Goal: Information Seeking & Learning: Get advice/opinions

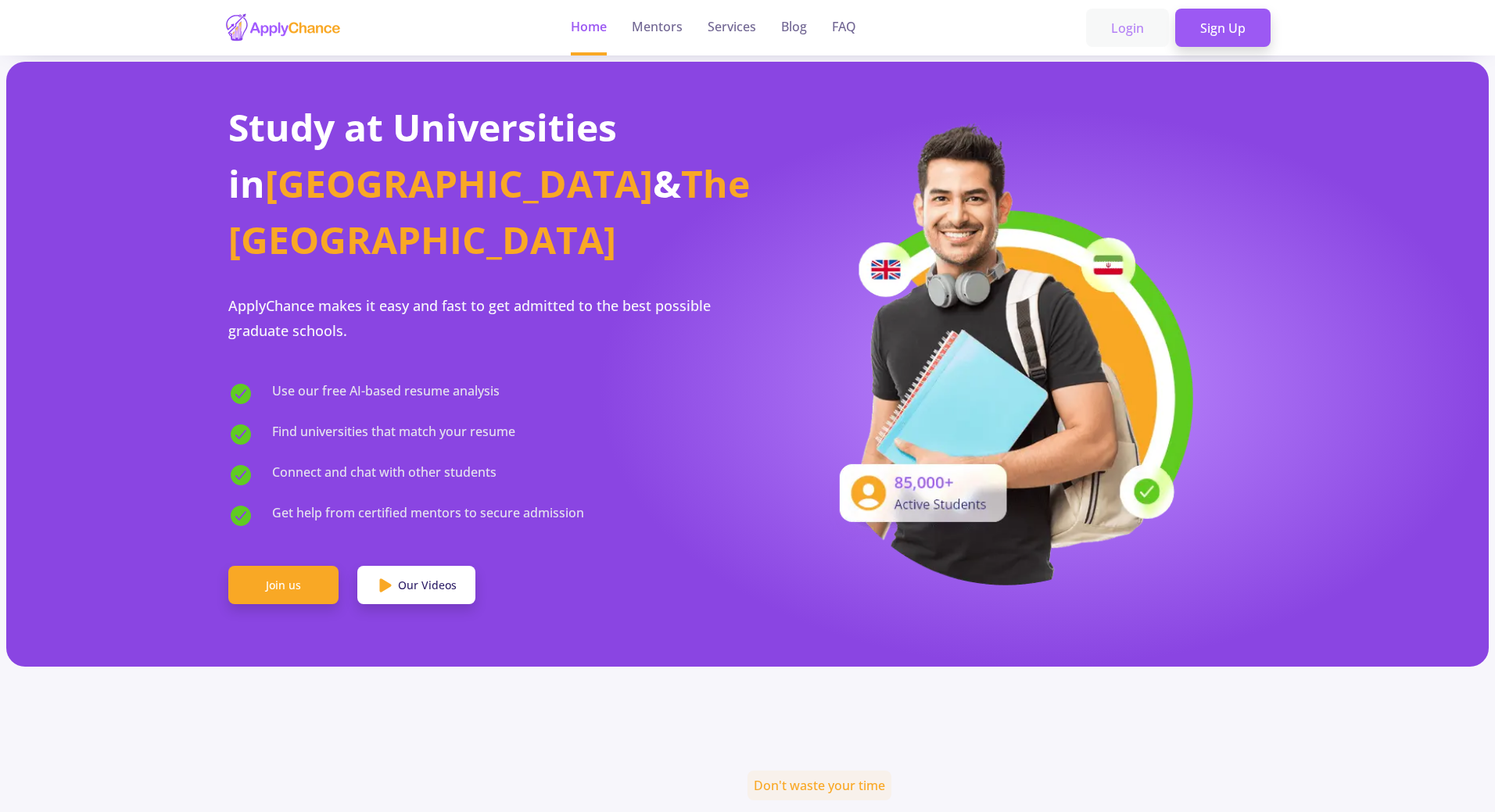
click at [1116, 30] on link "Login" at bounding box center [1127, 28] width 83 height 39
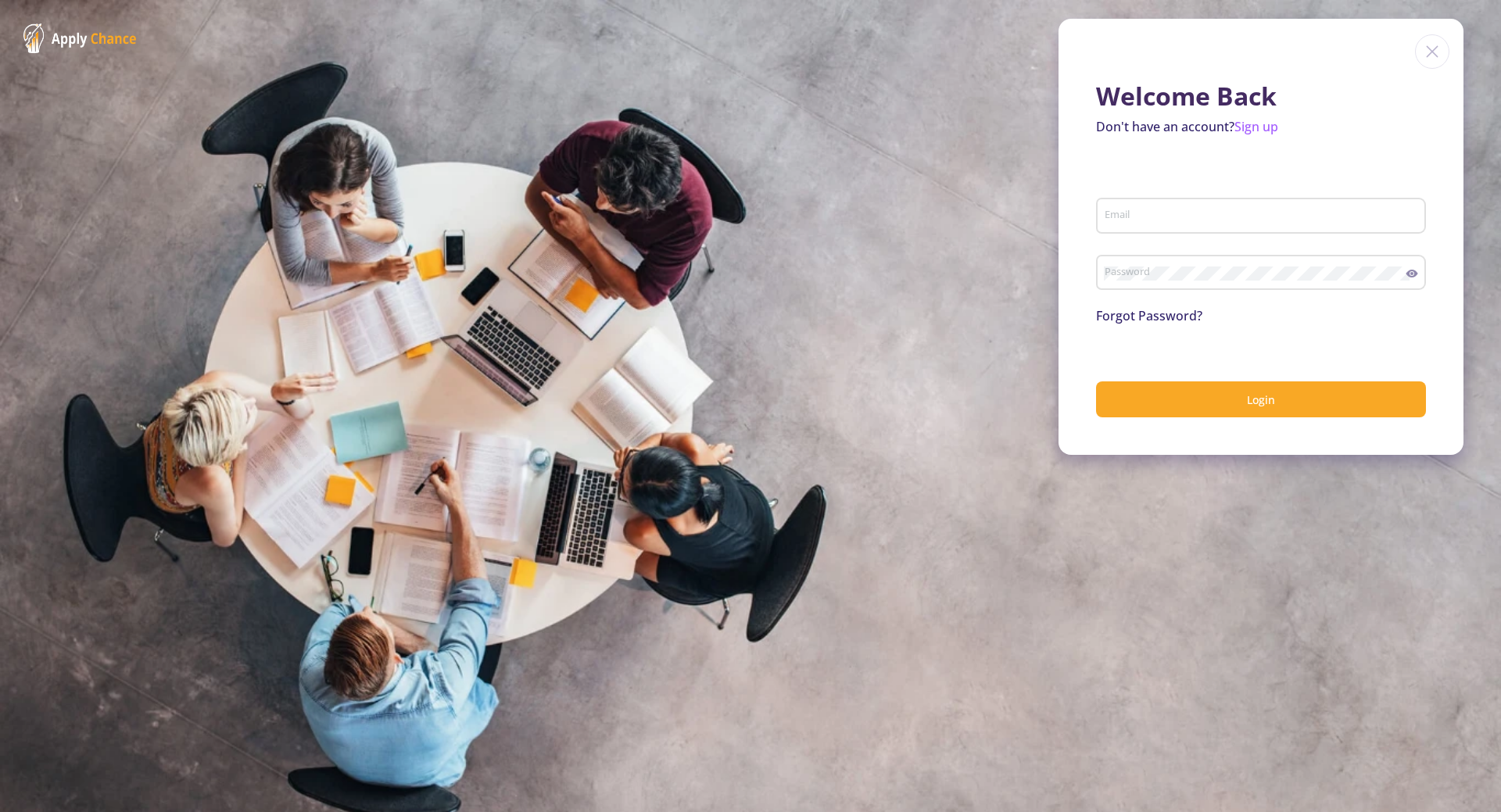
type input "[EMAIL_ADDRESS][DOMAIN_NAME]"
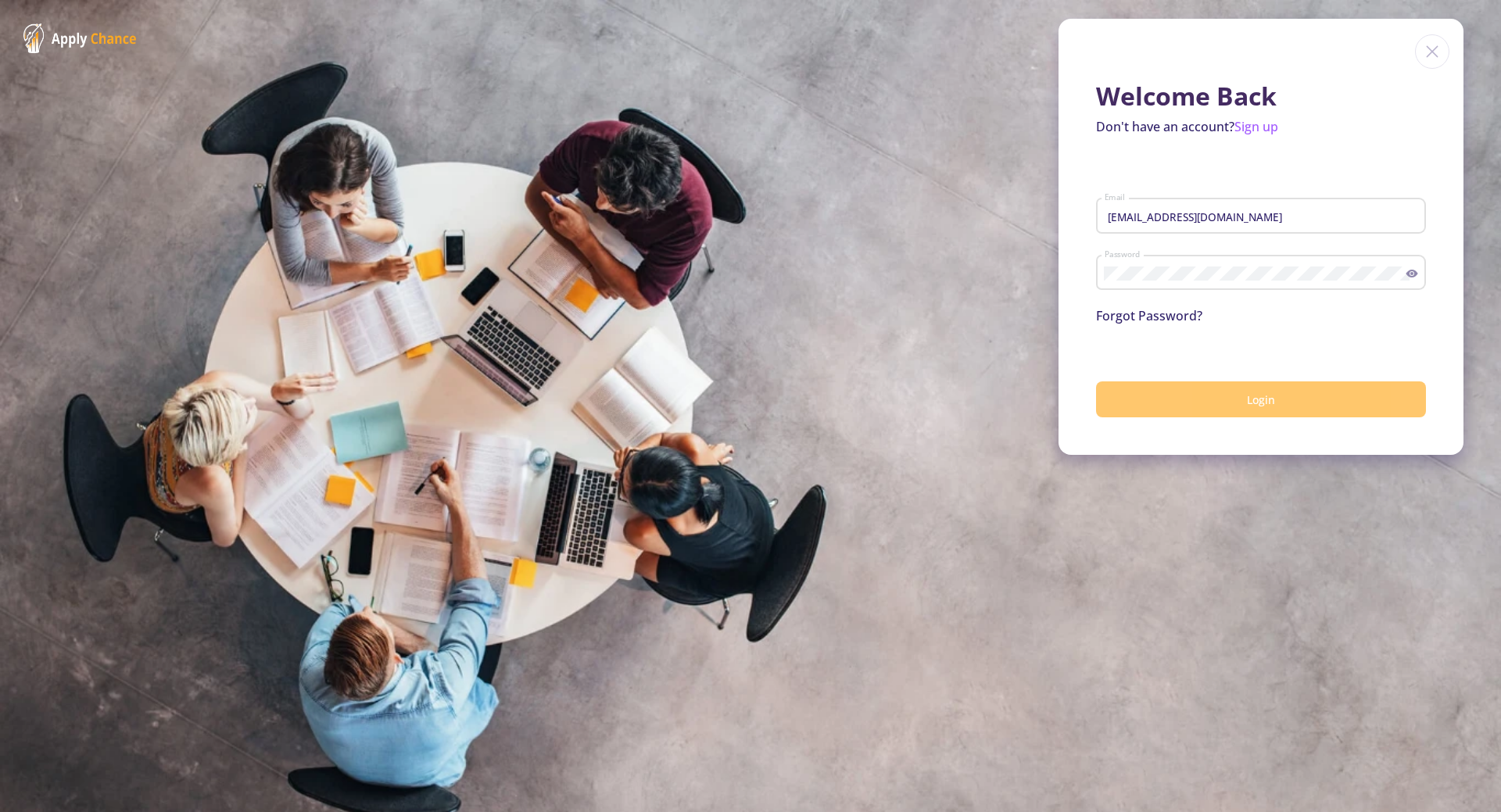
click at [1169, 395] on button "Login" at bounding box center [1260, 400] width 330 height 37
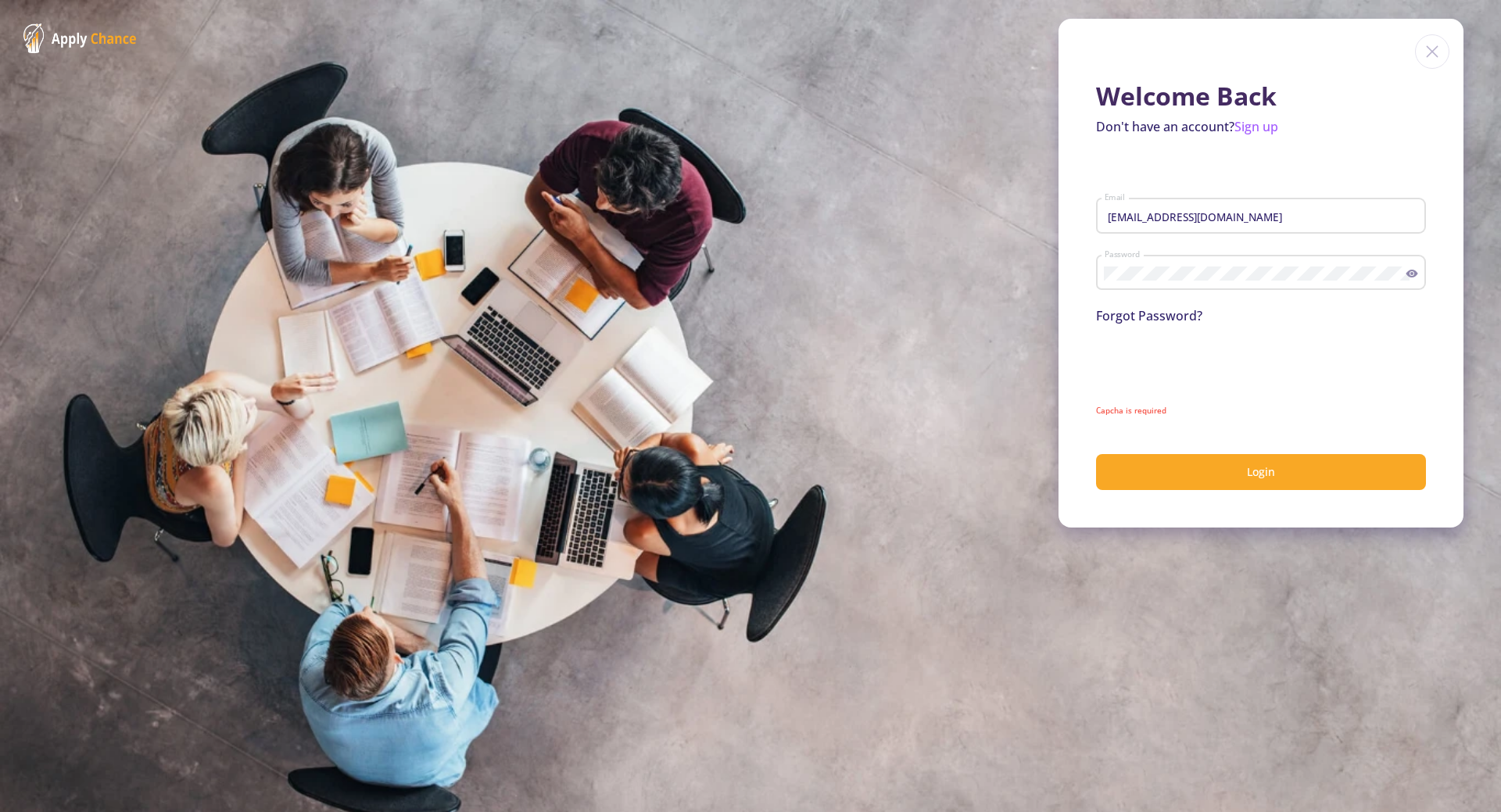
click at [1253, 381] on iframe at bounding box center [1214, 374] width 237 height 61
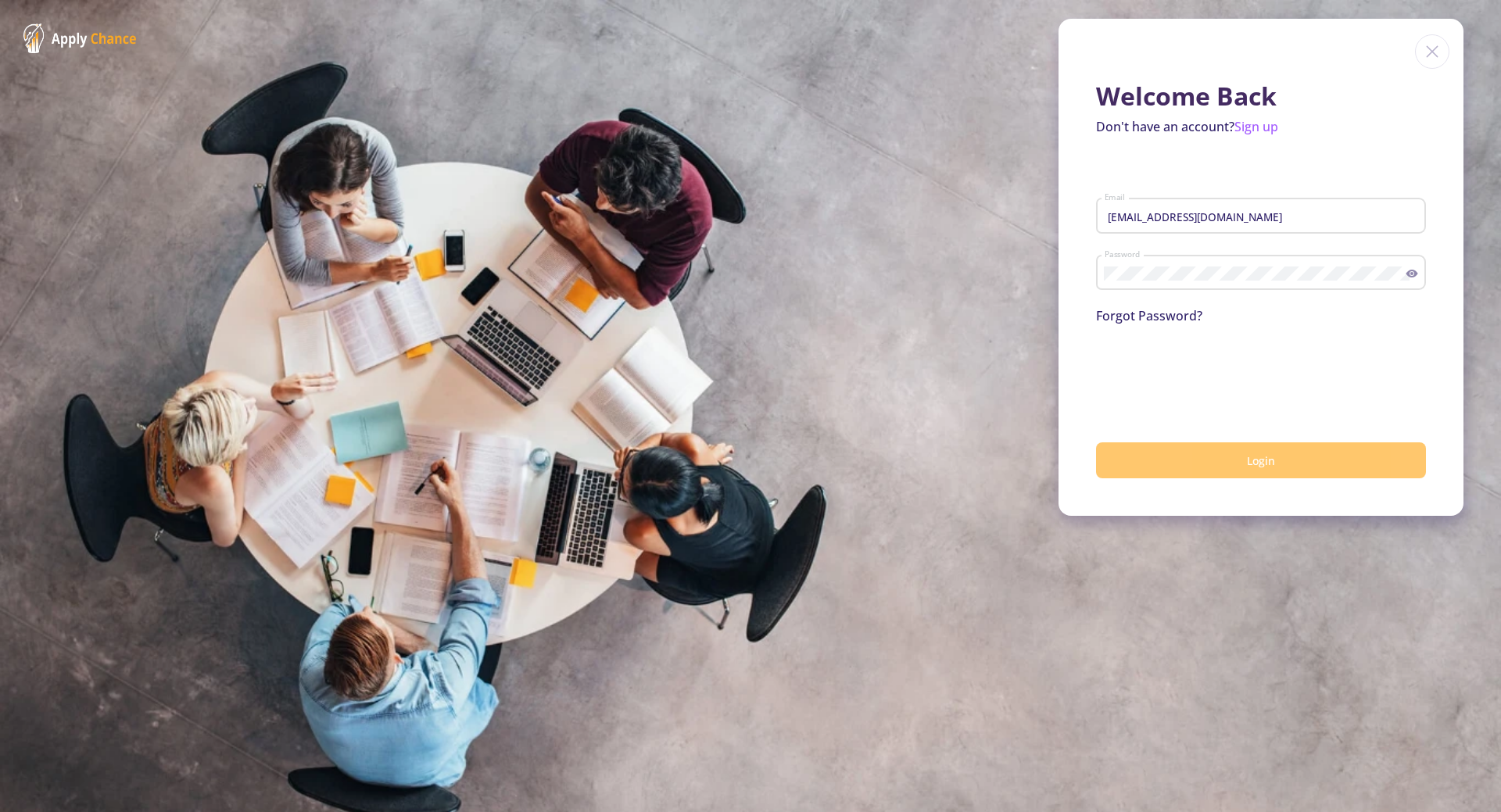
click at [1223, 469] on button "Login" at bounding box center [1260, 461] width 330 height 37
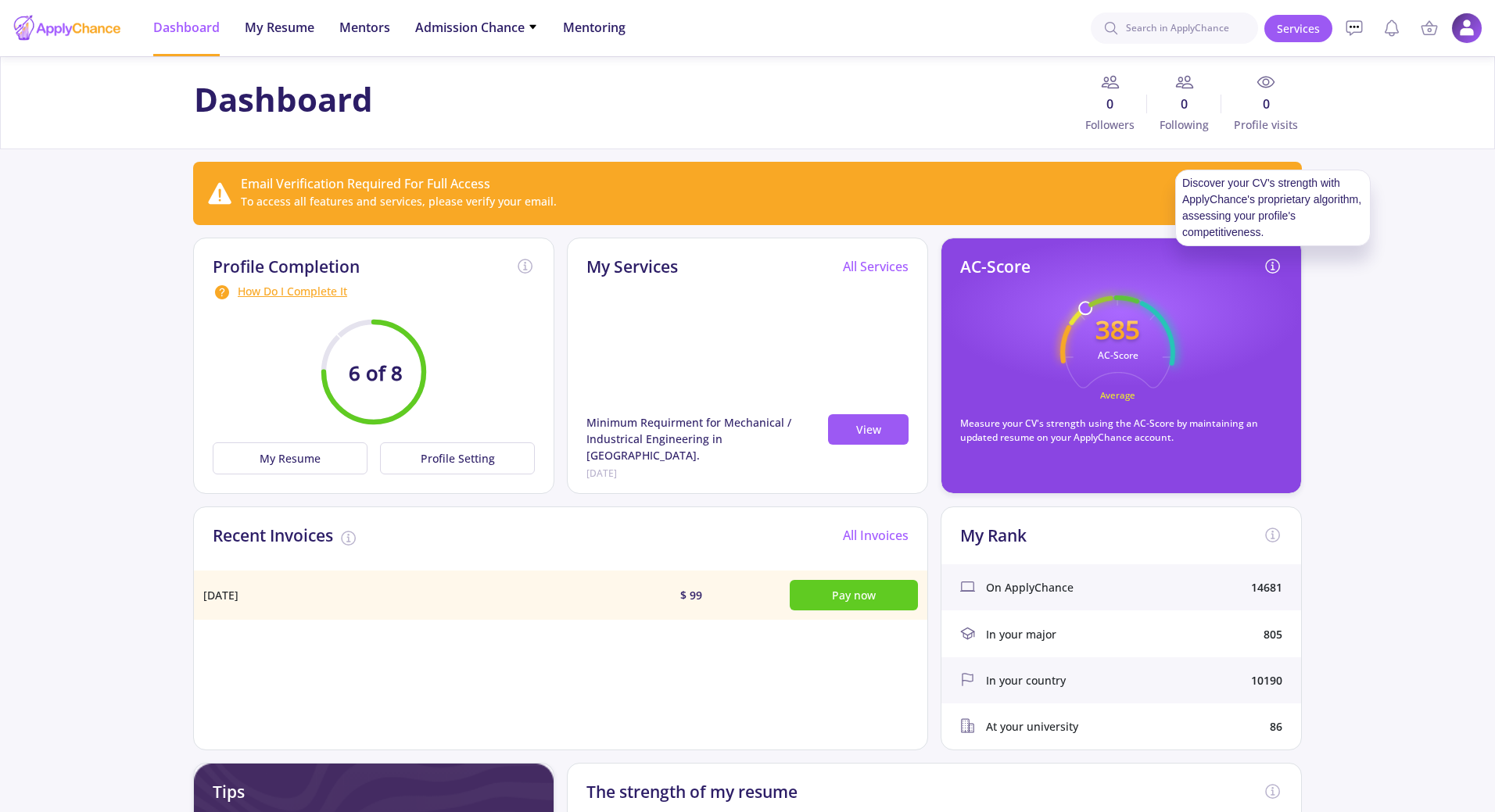
click at [1274, 257] on mat-tooltip-component "Discover your CV's strength with ApplyChance's proprietary algorithm, assessing…" at bounding box center [1273, 208] width 217 height 98
click at [256, 44] on li "My Resume" at bounding box center [279, 28] width 70 height 56
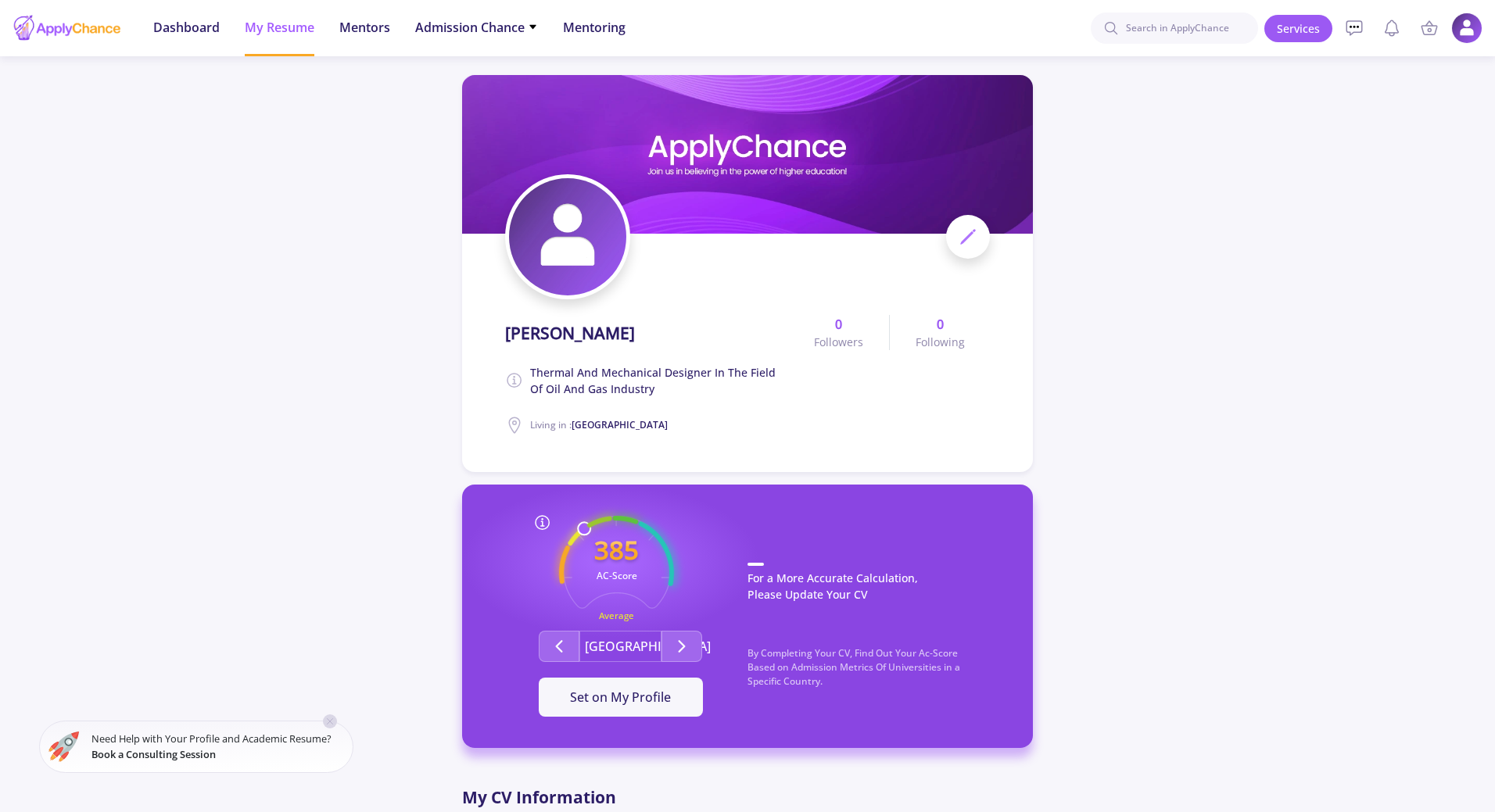
click at [623, 646] on button "[GEOGRAPHIC_DATA]" at bounding box center [620, 646] width 82 height 31
click at [680, 651] on polyline "Second group" at bounding box center [682, 647] width 6 height 11
click at [687, 659] on button "Second group" at bounding box center [681, 646] width 41 height 31
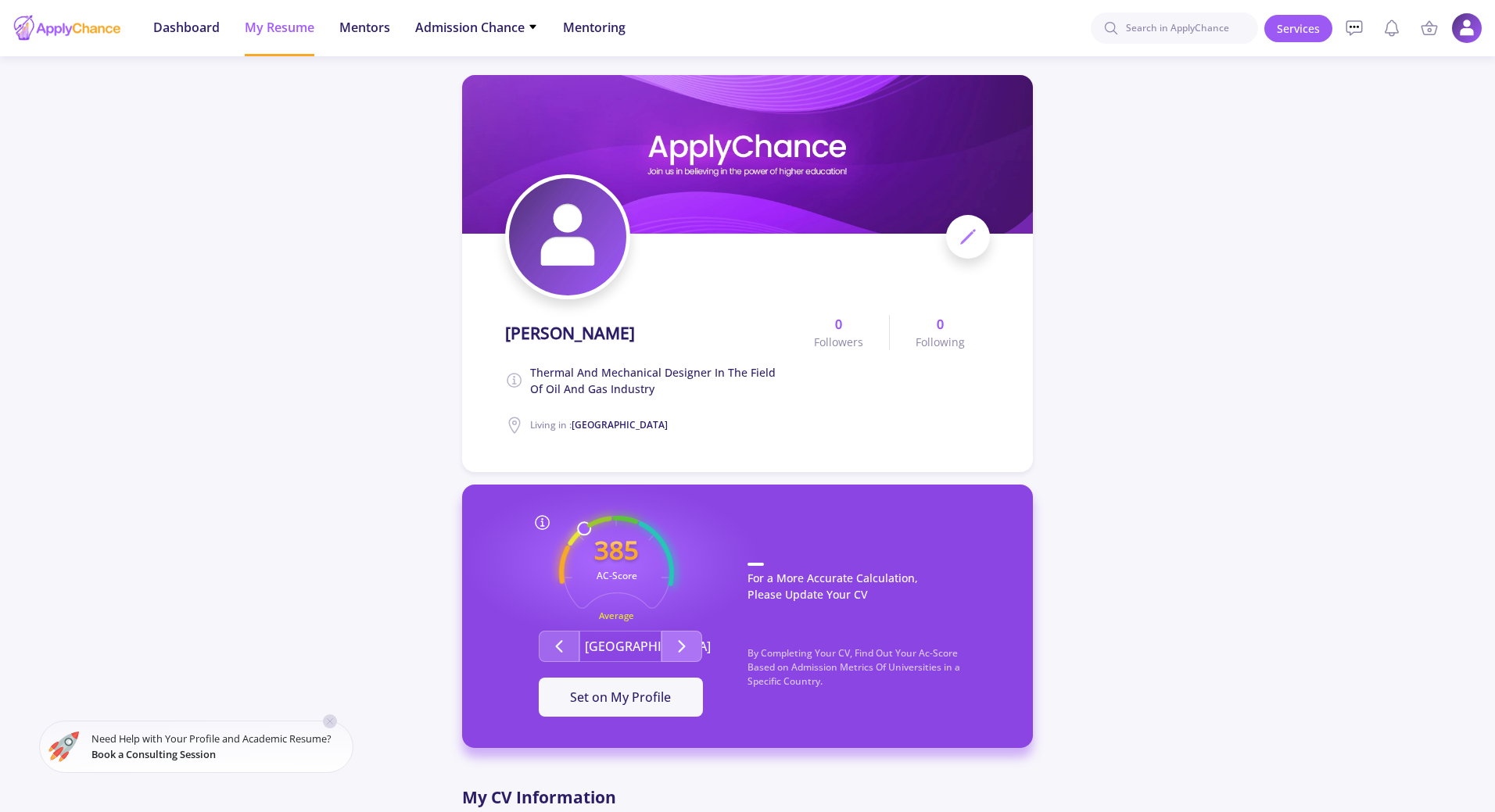
click at [687, 659] on button "Second group" at bounding box center [681, 646] width 41 height 31
drag, startPoint x: 584, startPoint y: 531, endPoint x: 626, endPoint y: 518, distance: 44.0
click at [626, 518] on div "385 AC-Score Average Outstanding Outstanding" at bounding box center [620, 573] width 115 height 115
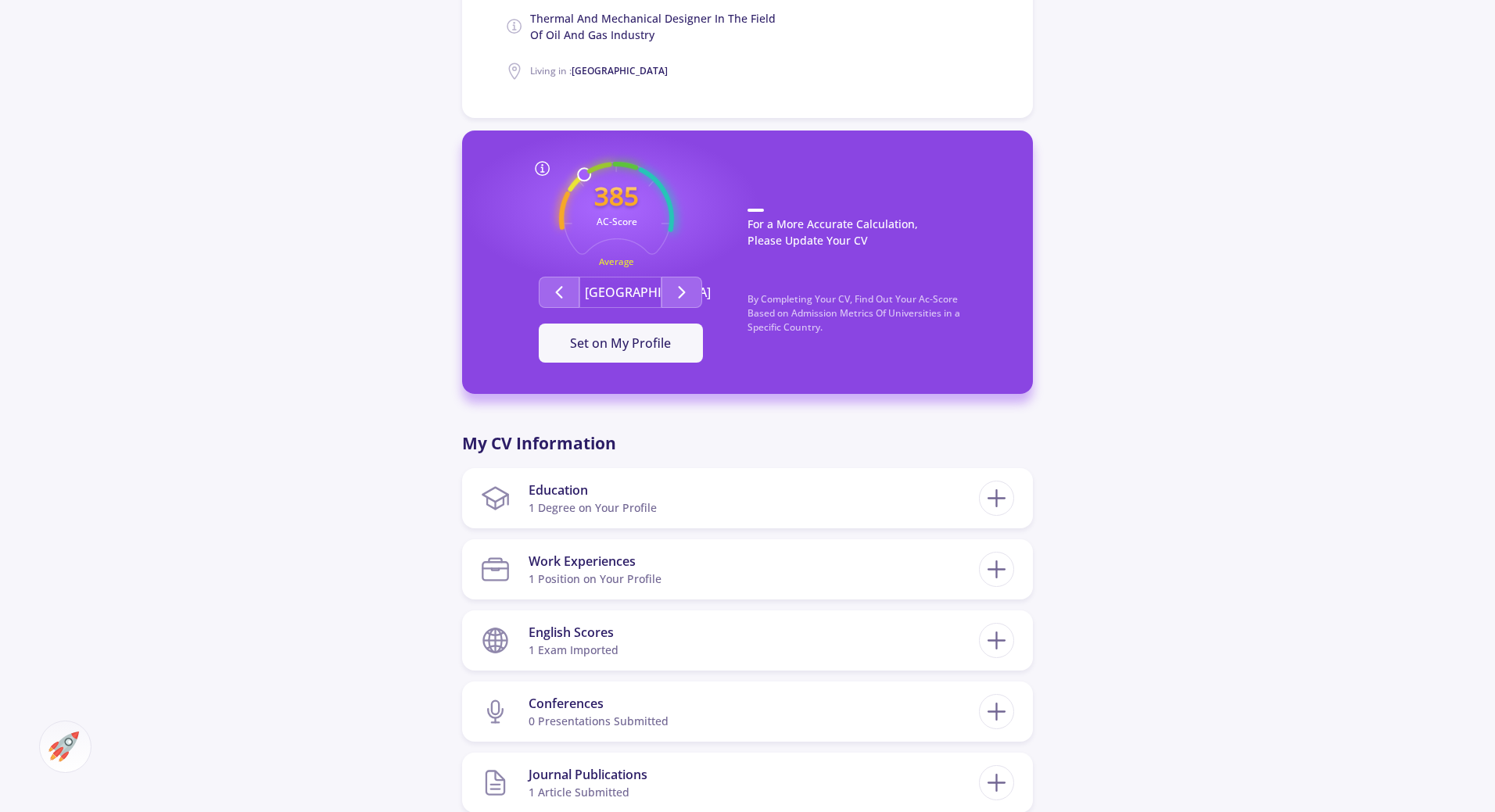
scroll to position [391, 0]
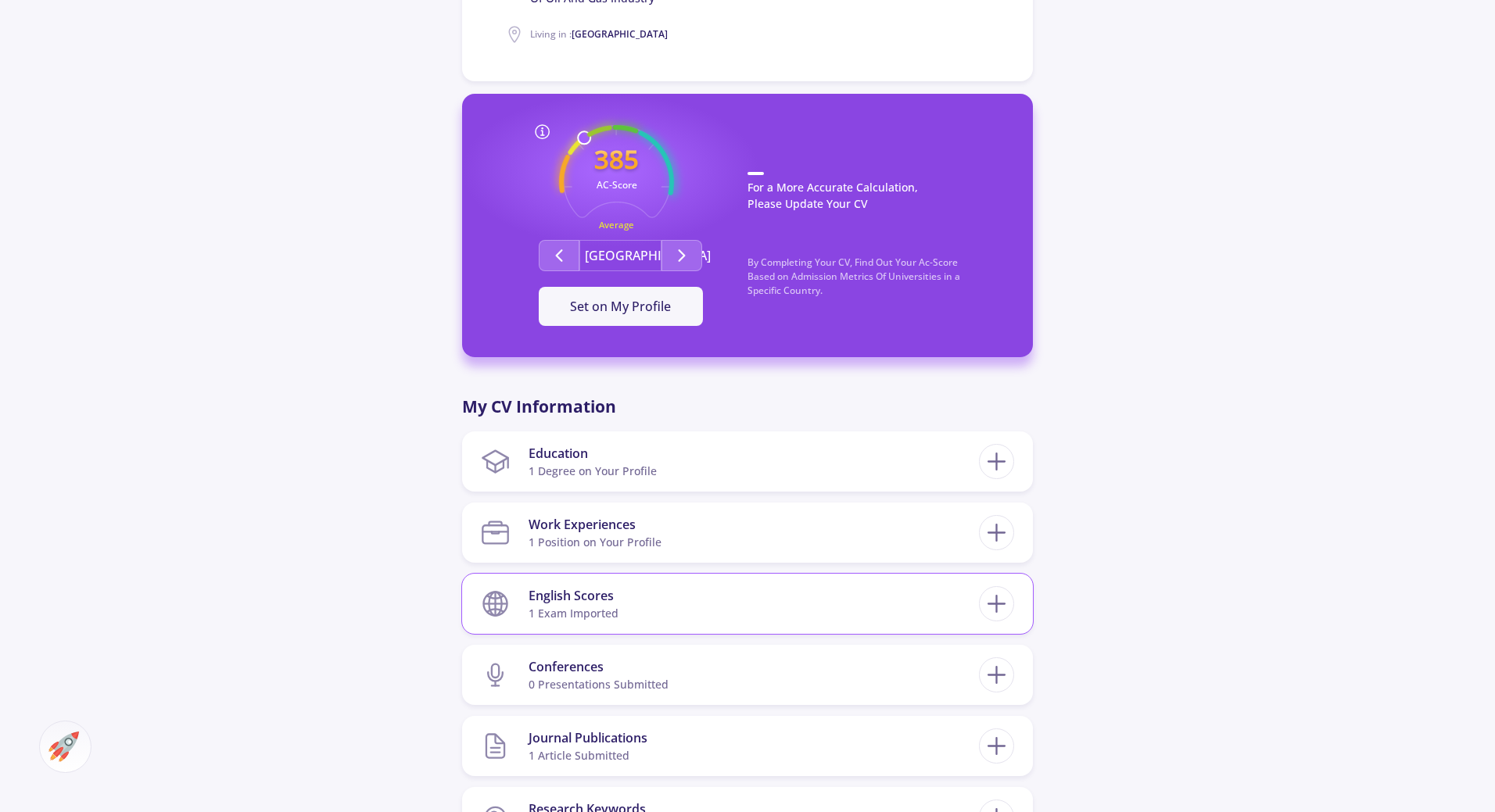
click at [668, 596] on section "English Scores 1 exam imported" at bounding box center [729, 604] width 498 height 48
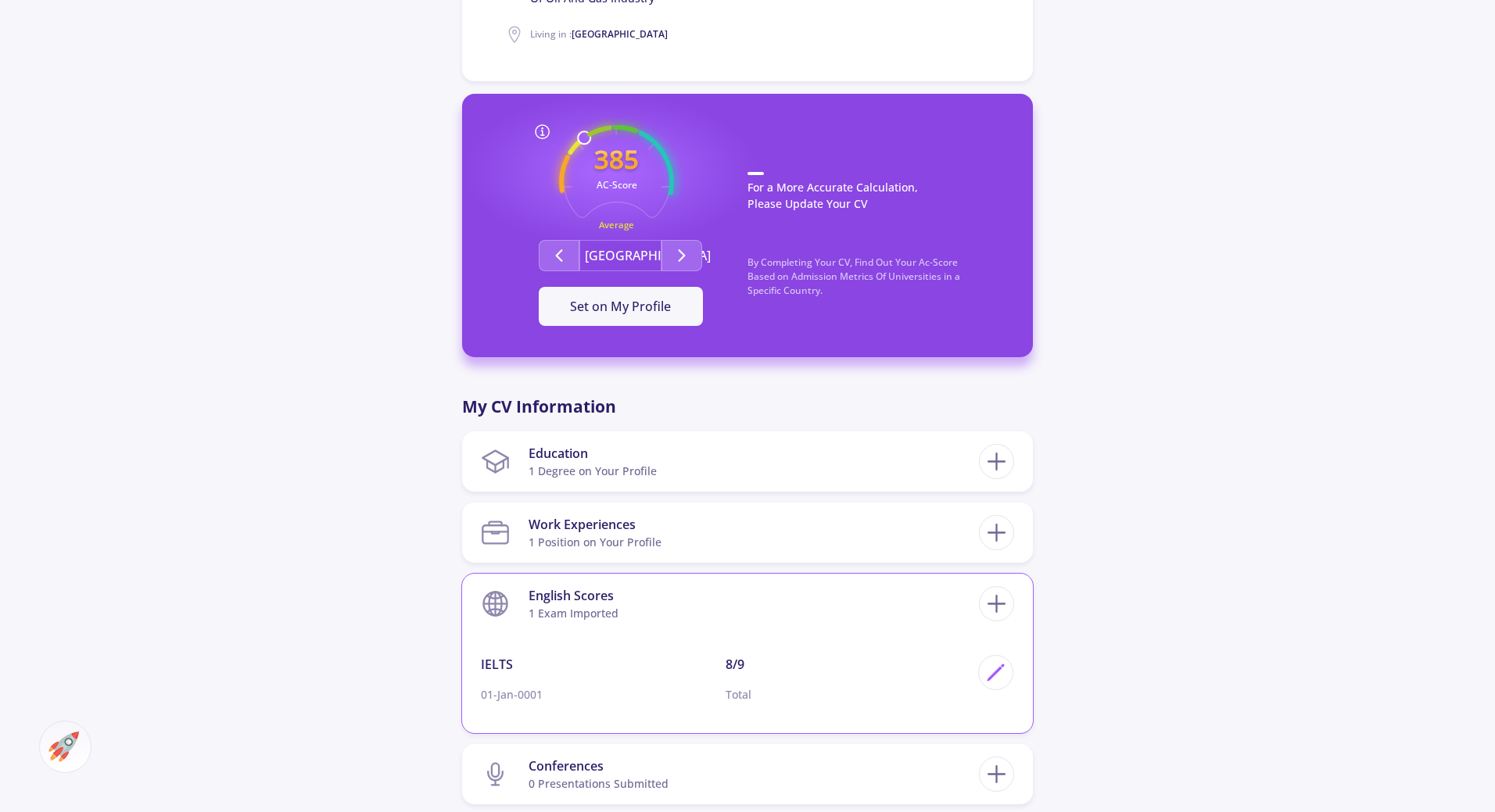
click at [709, 583] on section "English Scores 1 exam imported" at bounding box center [729, 604] width 498 height 48
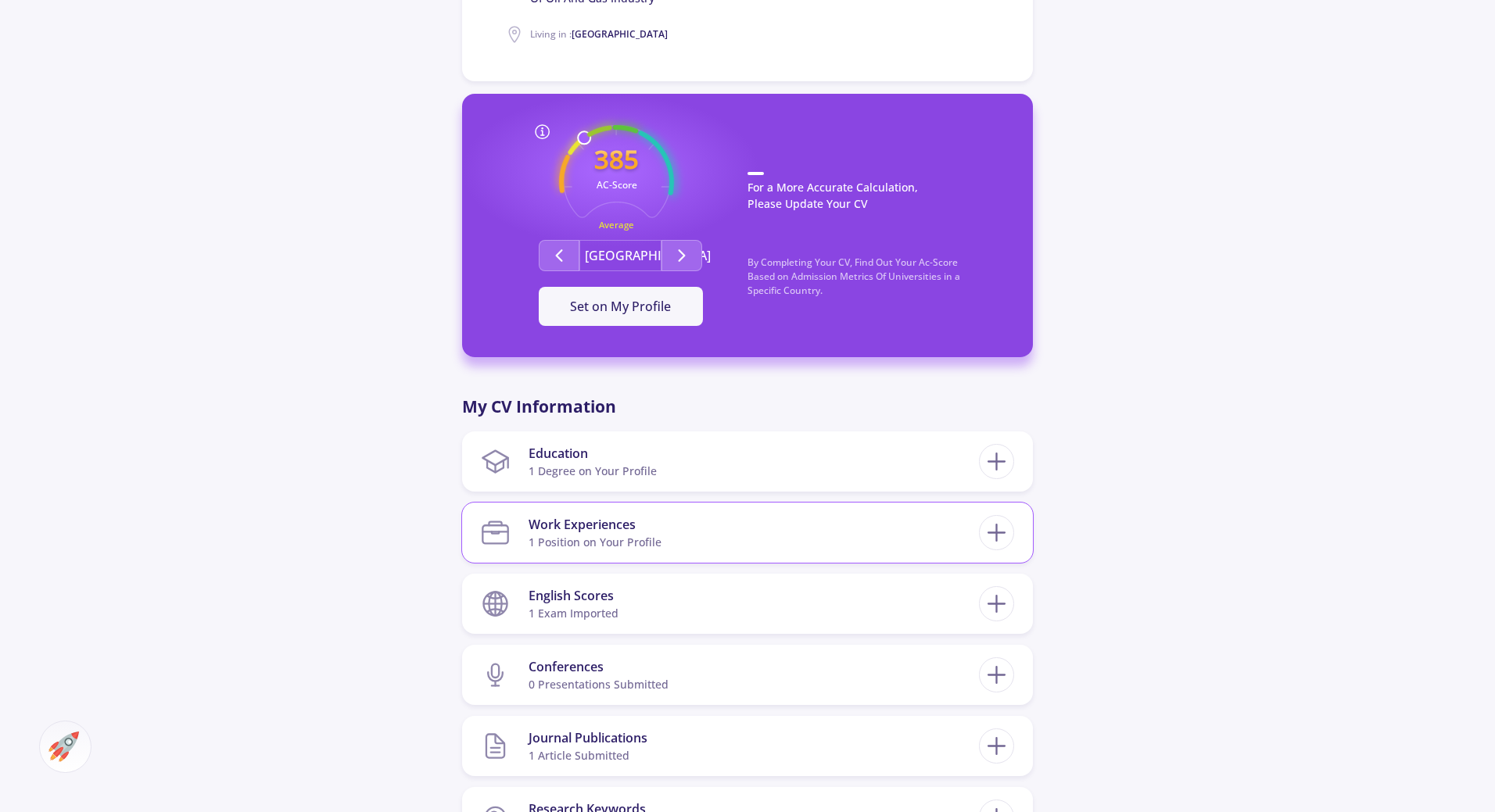
click at [695, 525] on section "Work Experiences 1 Position on Your Profile" at bounding box center [729, 533] width 498 height 48
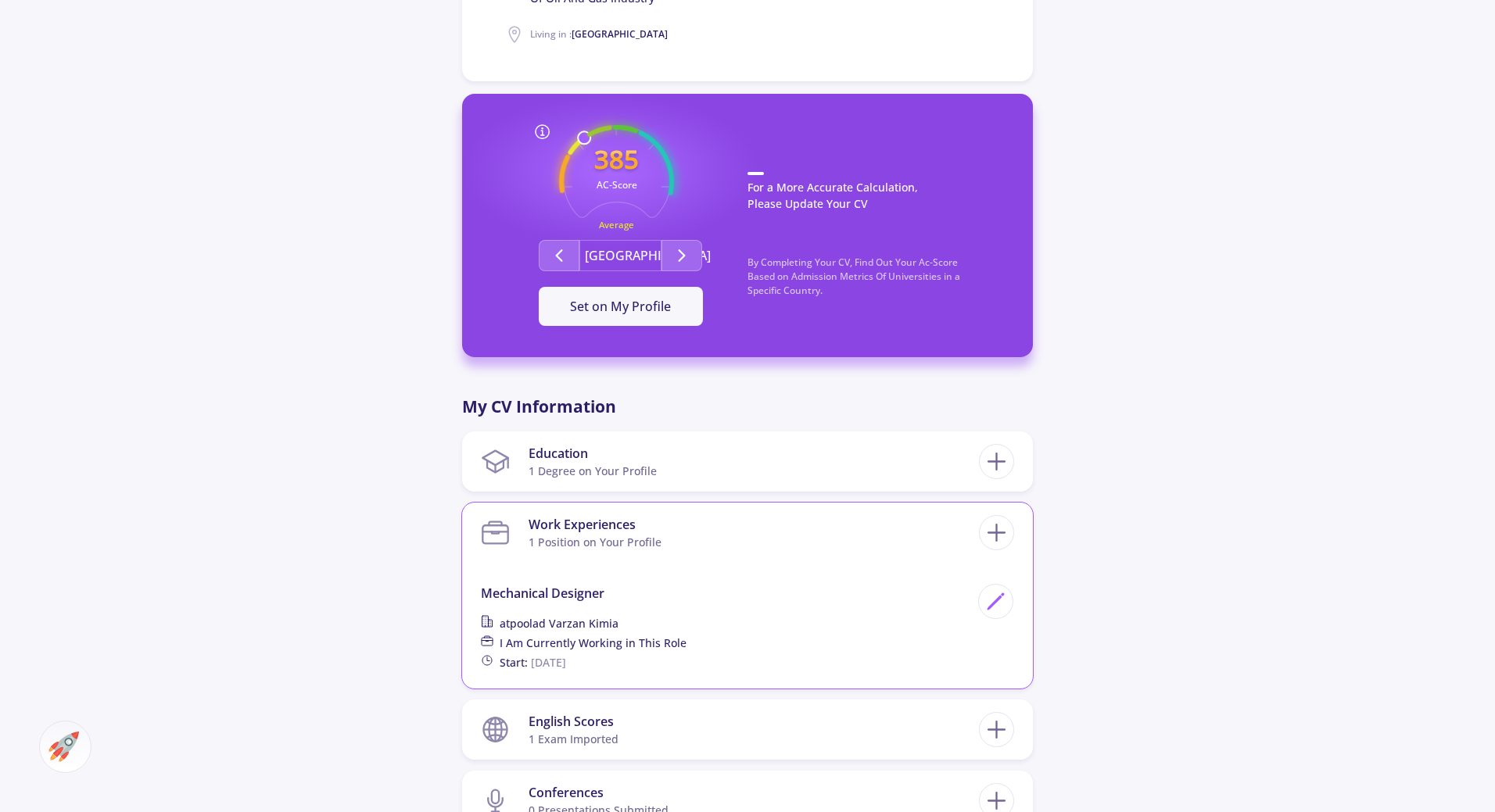
click at [695, 531] on section "Work Experiences 1 Position on Your Profile" at bounding box center [729, 533] width 498 height 48
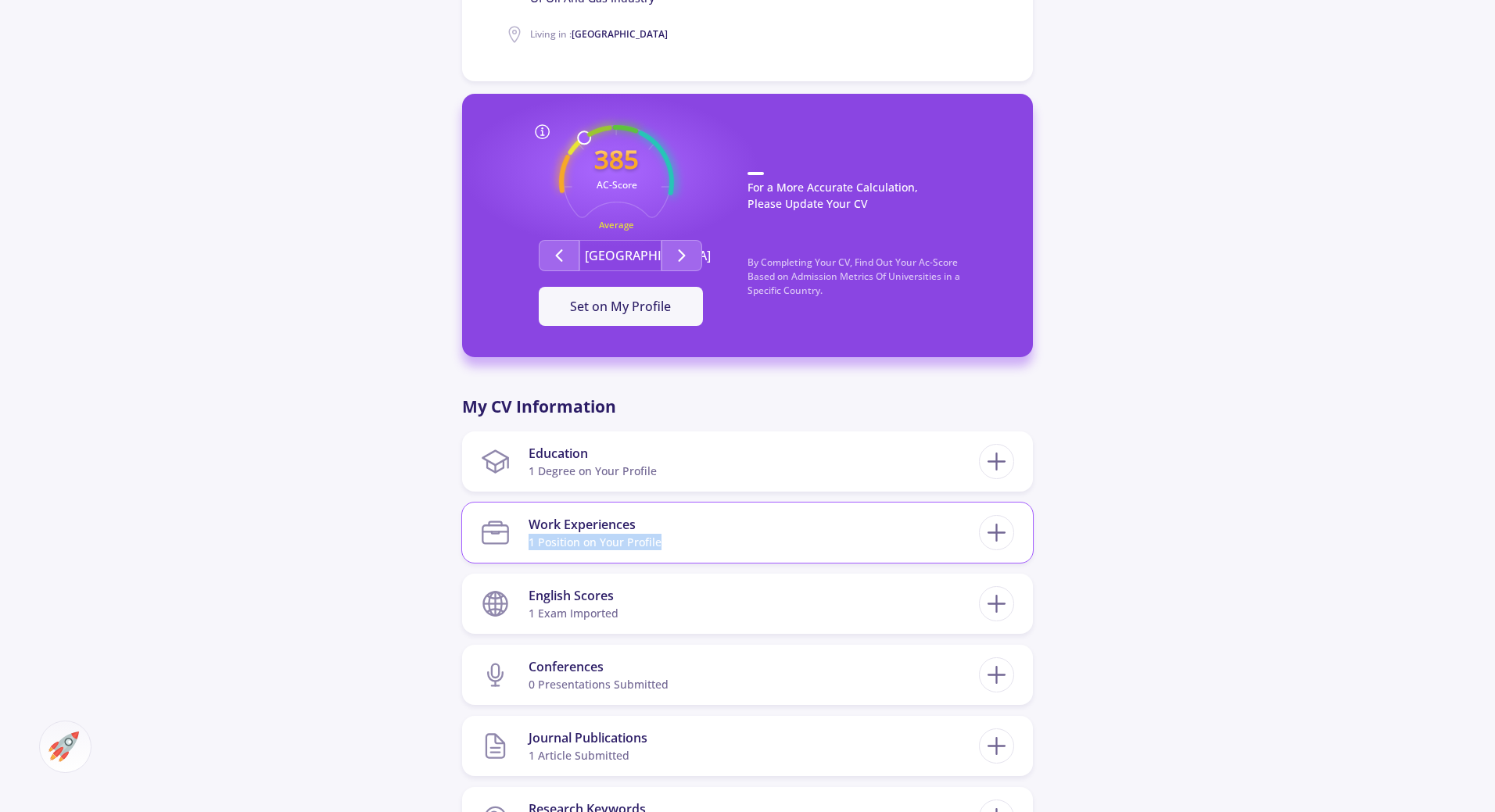
drag, startPoint x: 695, startPoint y: 531, endPoint x: 697, endPoint y: 542, distance: 11.2
click at [697, 542] on section "Work Experiences 1 Position on Your Profile" at bounding box center [729, 533] width 498 height 48
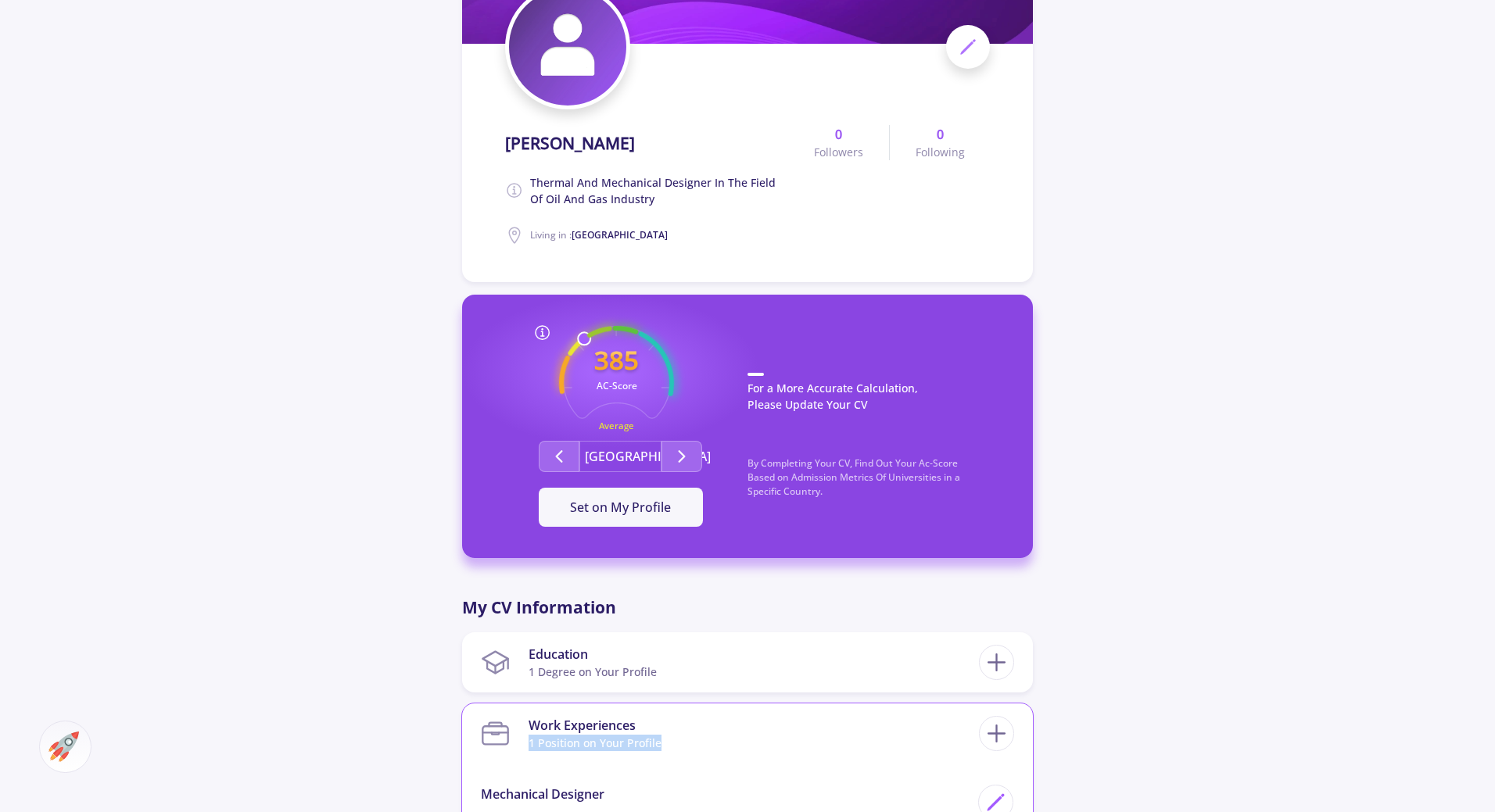
scroll to position [0, 0]
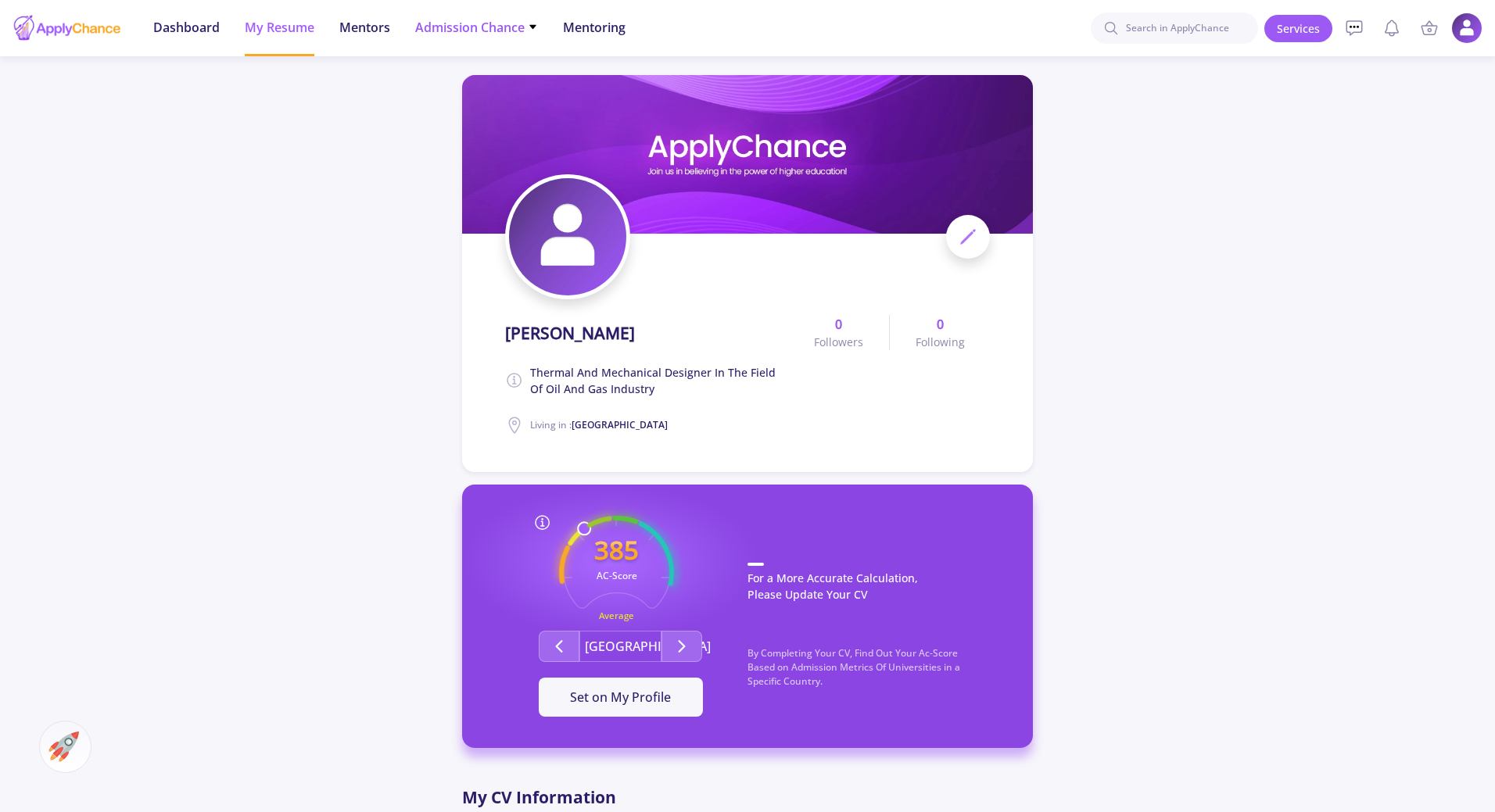
click at [484, 23] on span "Admission Chance" at bounding box center [476, 26] width 123 height 18
click at [506, 117] on link "Only My Chance of Admission" at bounding box center [507, 109] width 185 height 29
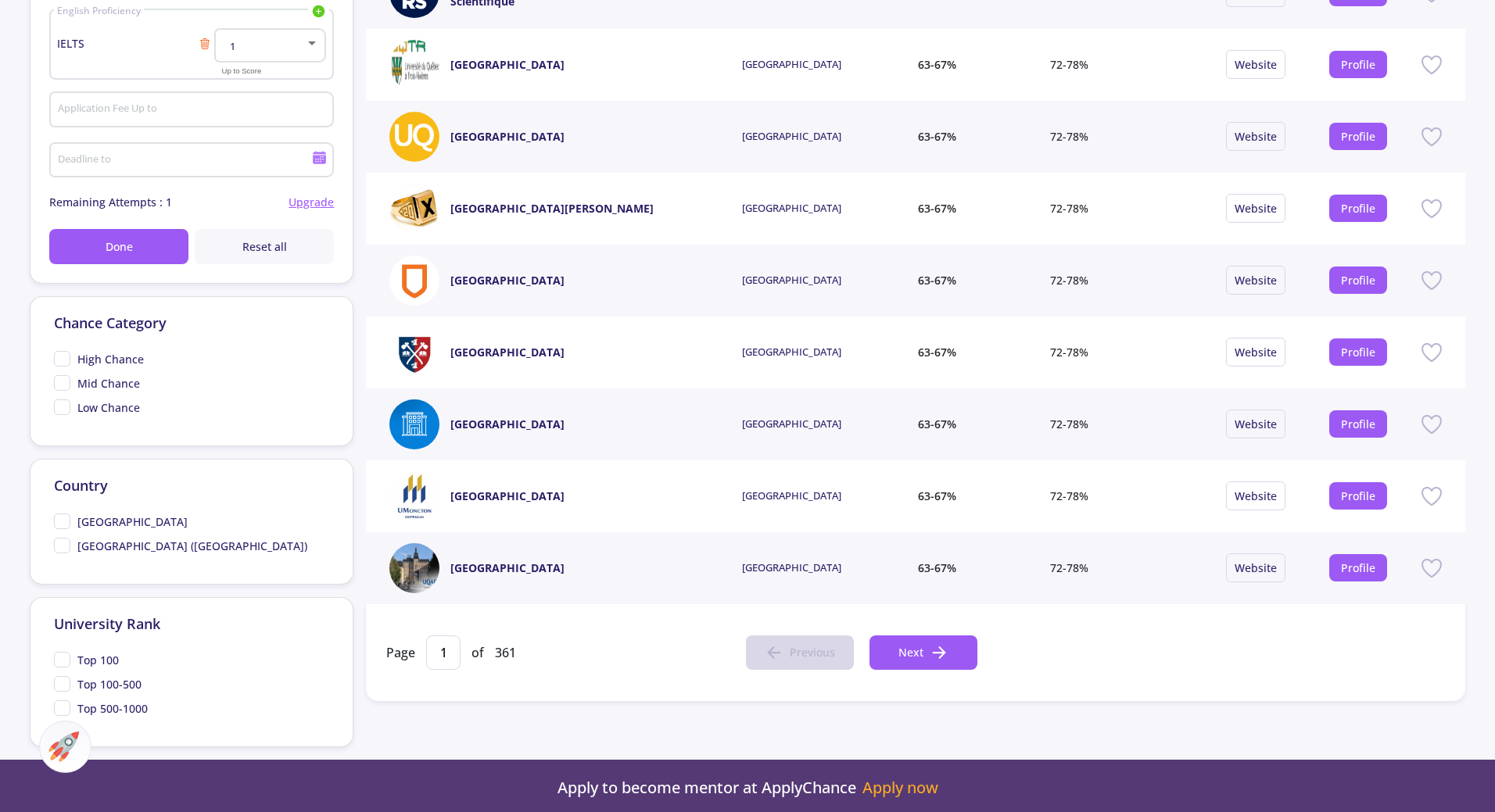
scroll to position [469, 0]
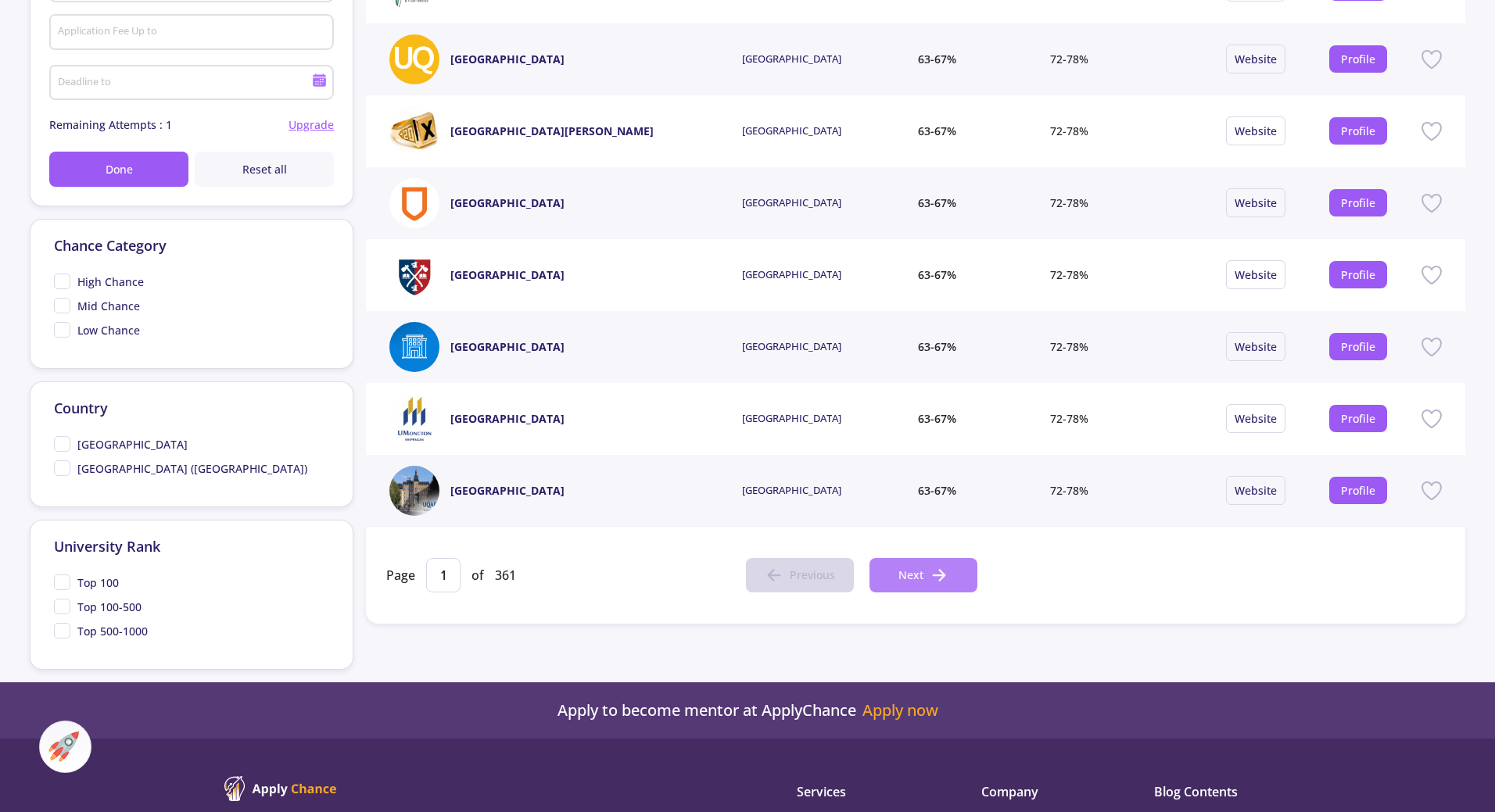
click at [912, 580] on span "Next" at bounding box center [911, 575] width 25 height 17
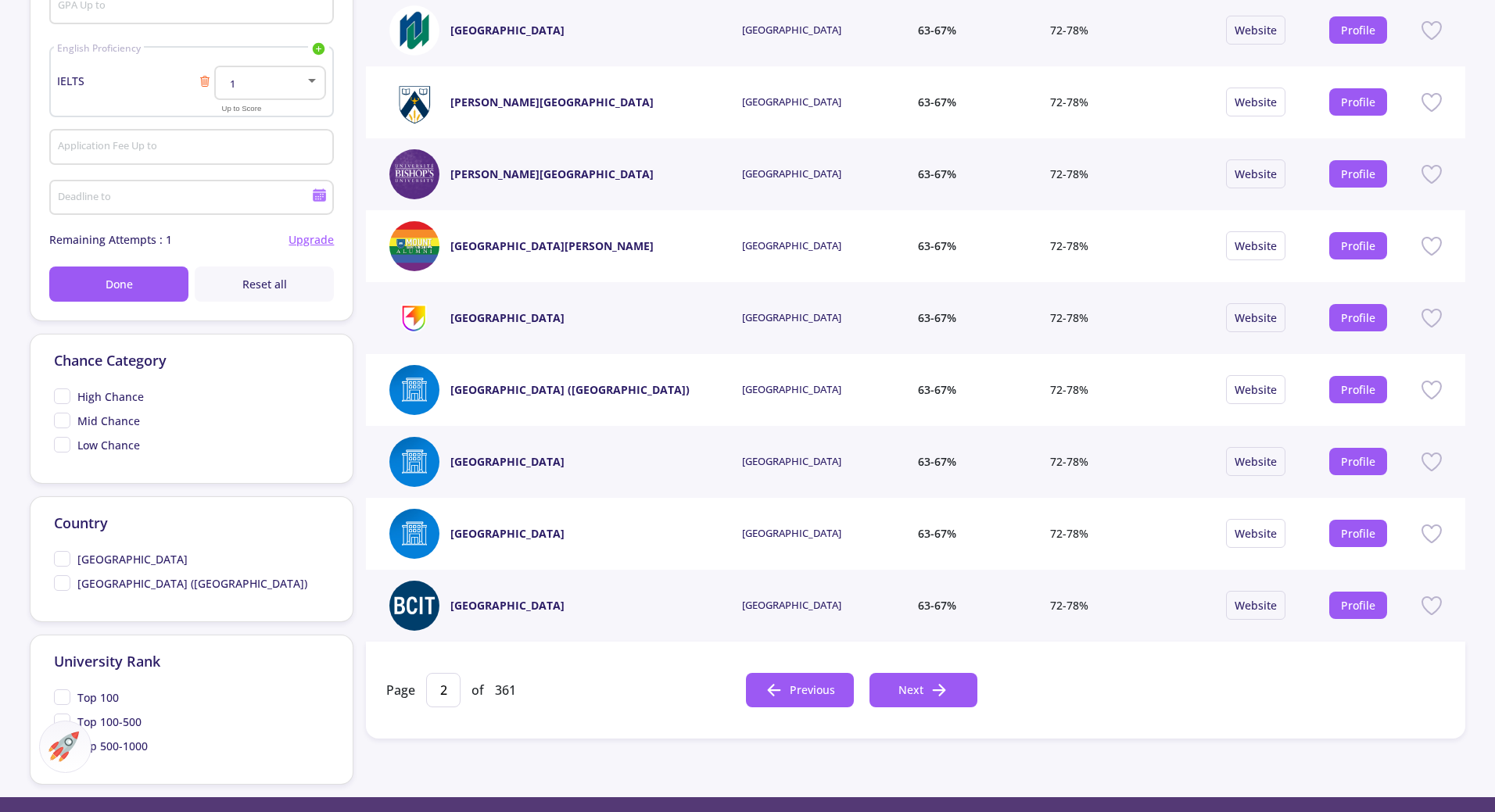
scroll to position [391, 0]
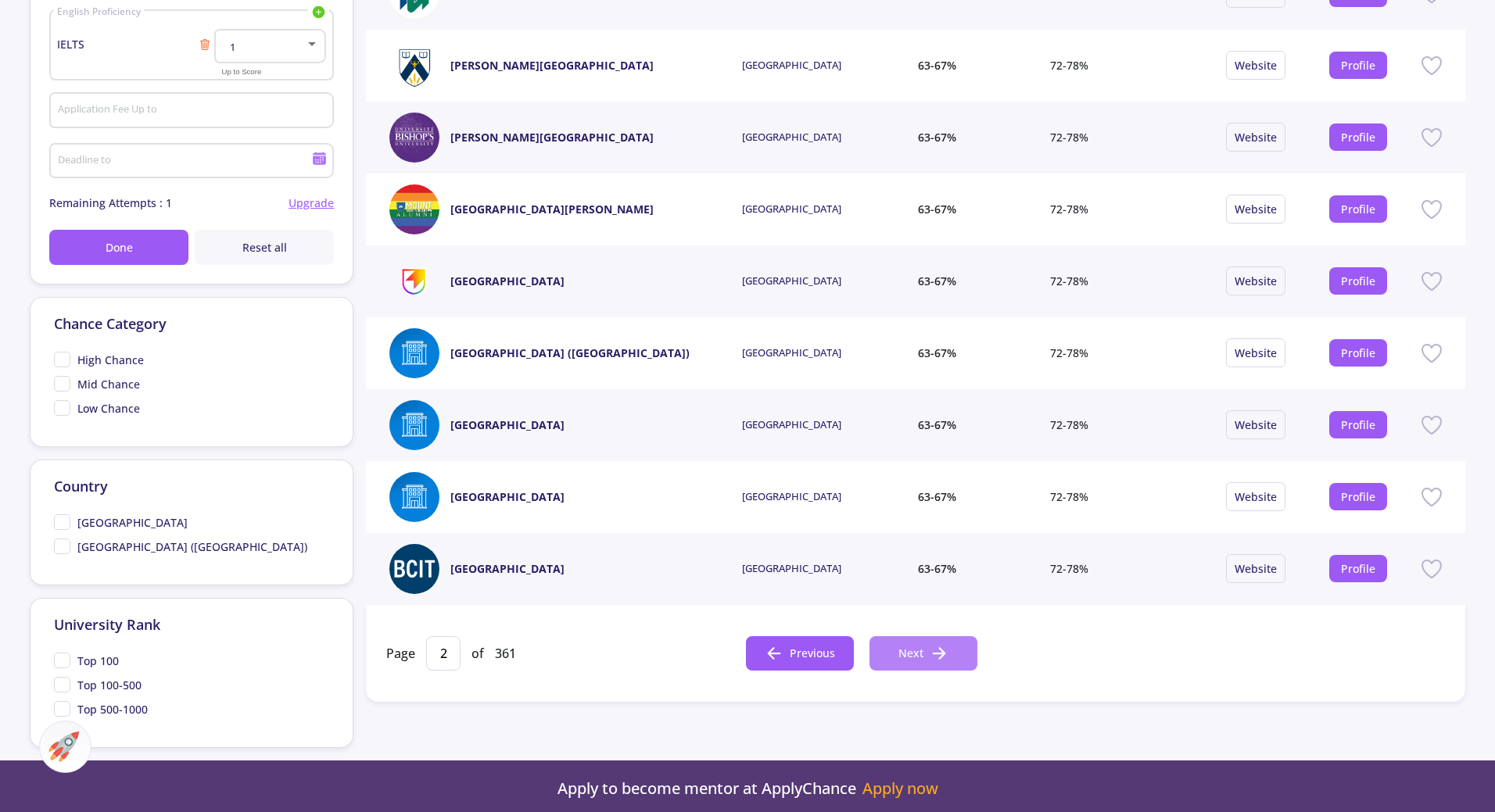
click at [899, 654] on span "Next" at bounding box center [911, 653] width 25 height 17
type input "3"
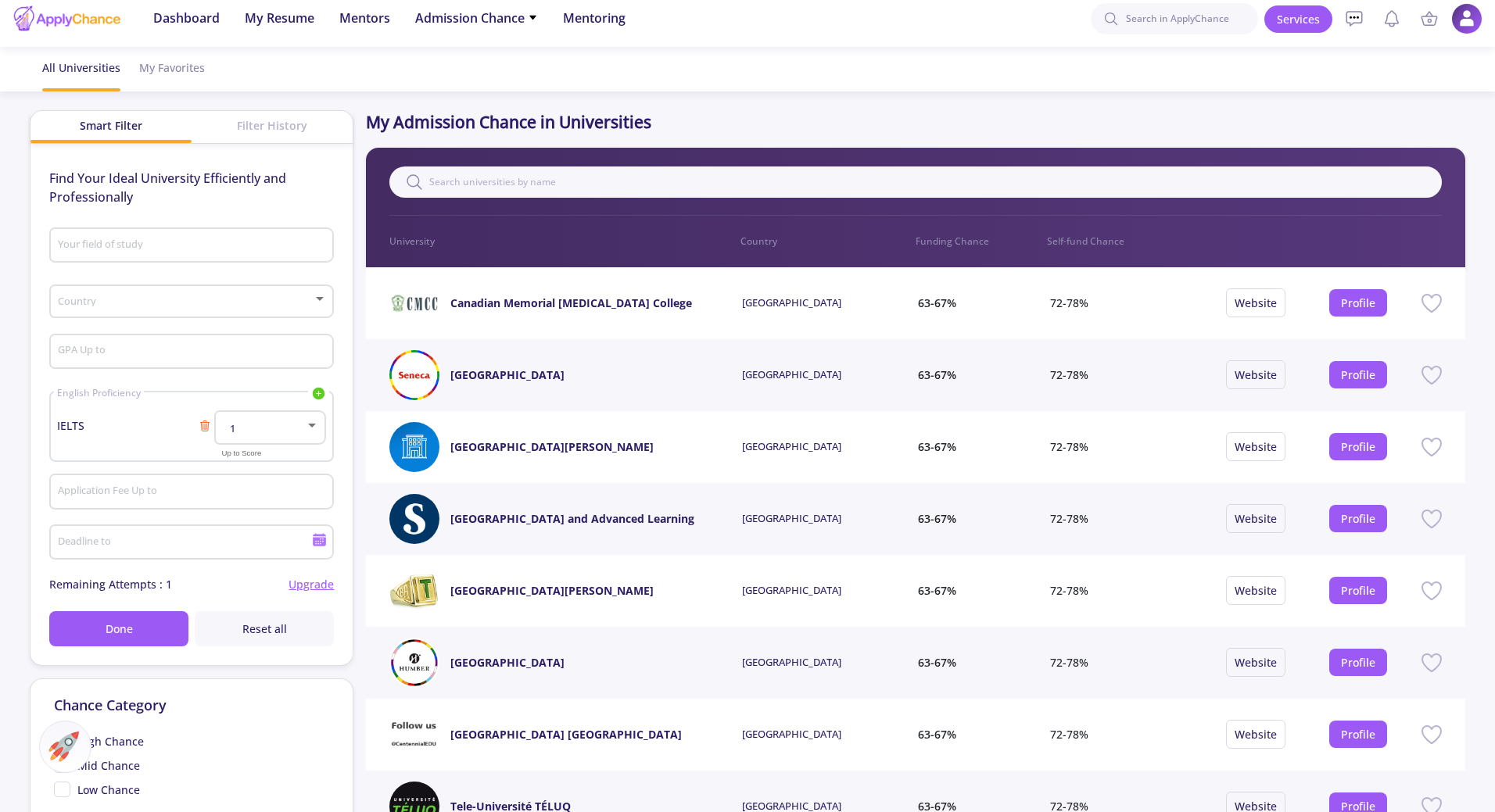
scroll to position [0, 0]
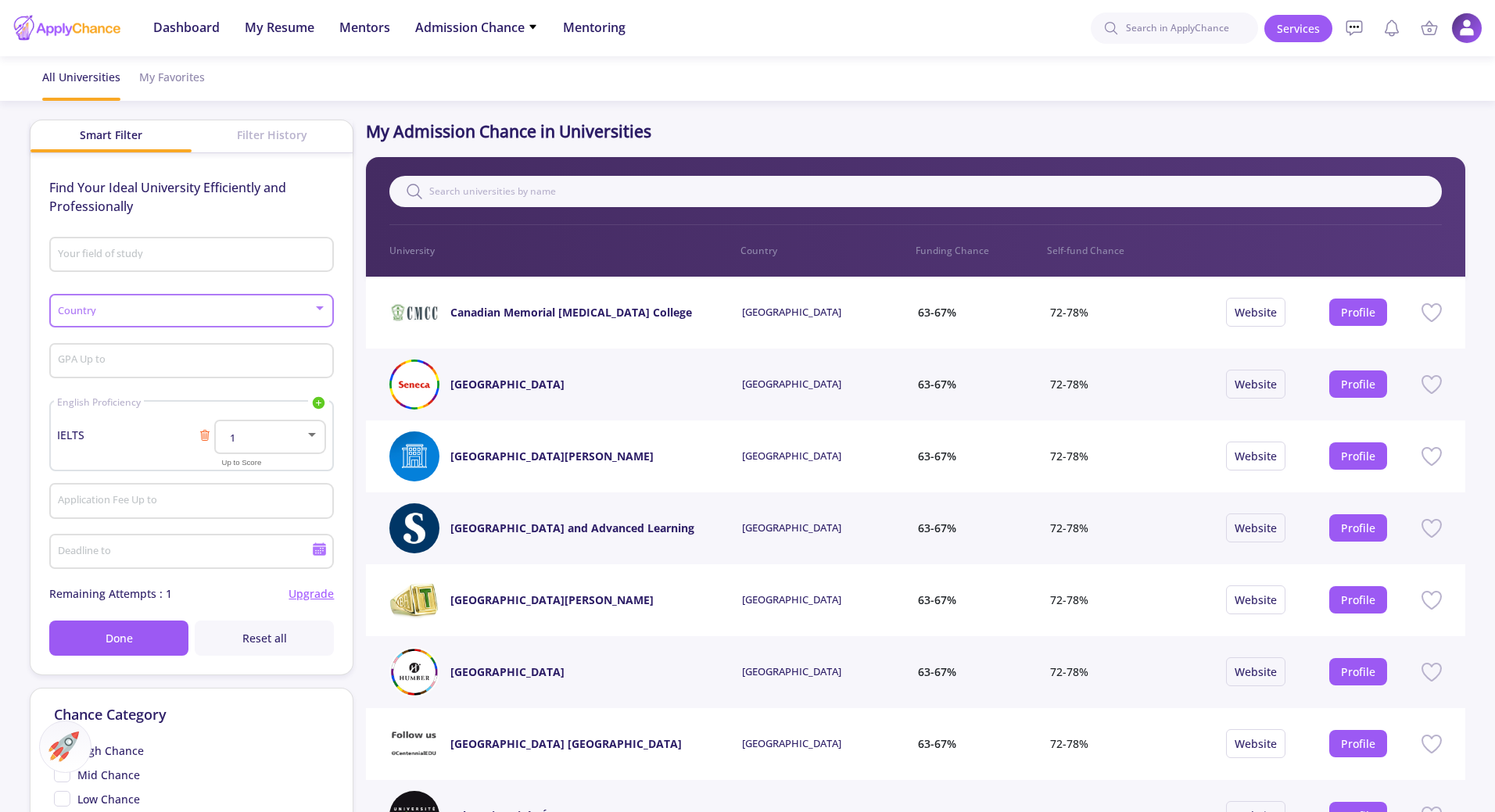
click at [321, 304] on div at bounding box center [320, 308] width 14 height 13
click at [321, 304] on div at bounding box center [748, 406] width 1495 height 812
click at [277, 356] on input "GPA Up to" at bounding box center [193, 362] width 273 height 14
click at [362, 24] on span "Mentors" at bounding box center [365, 26] width 51 height 18
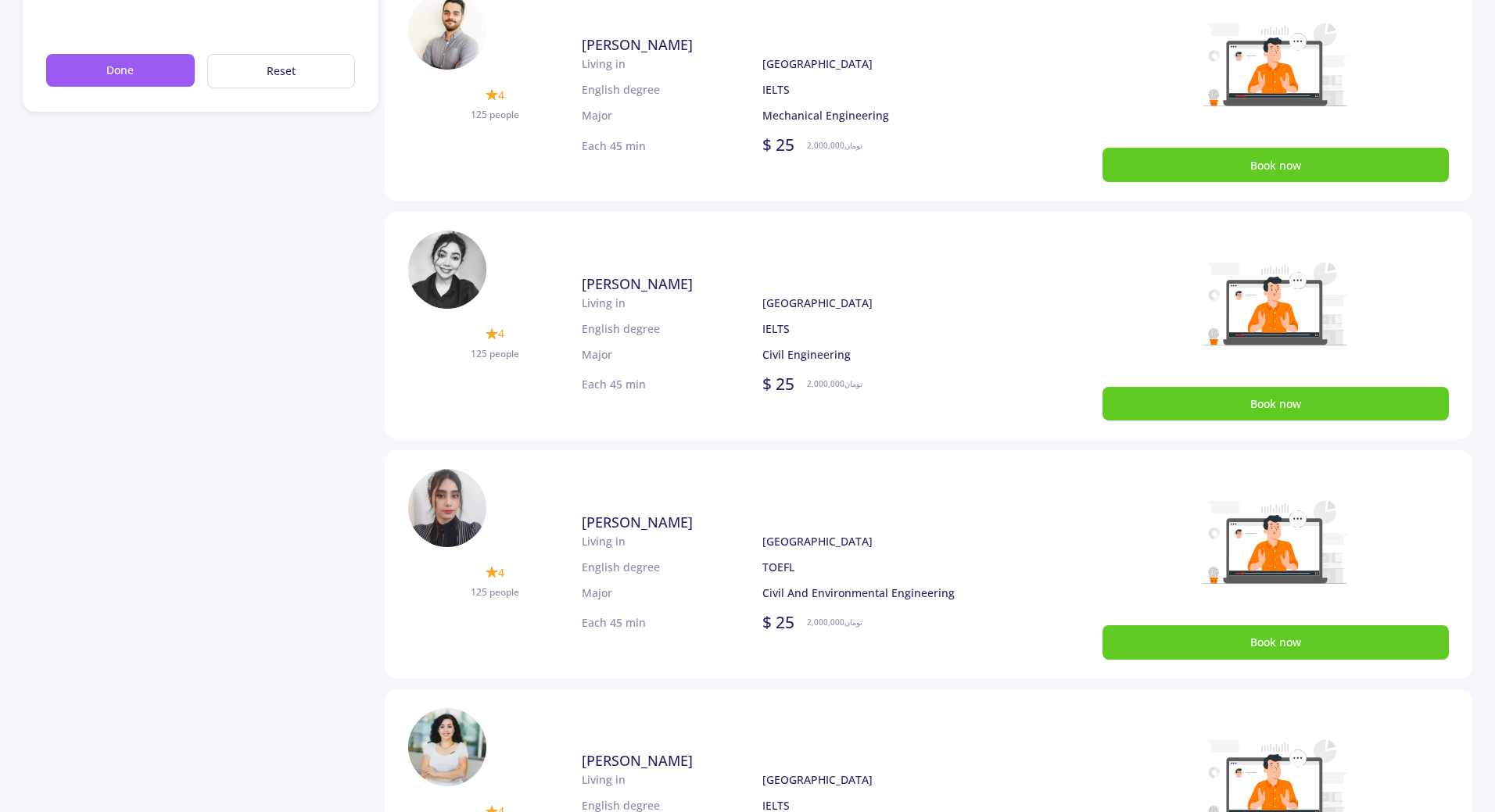
scroll to position [78, 0]
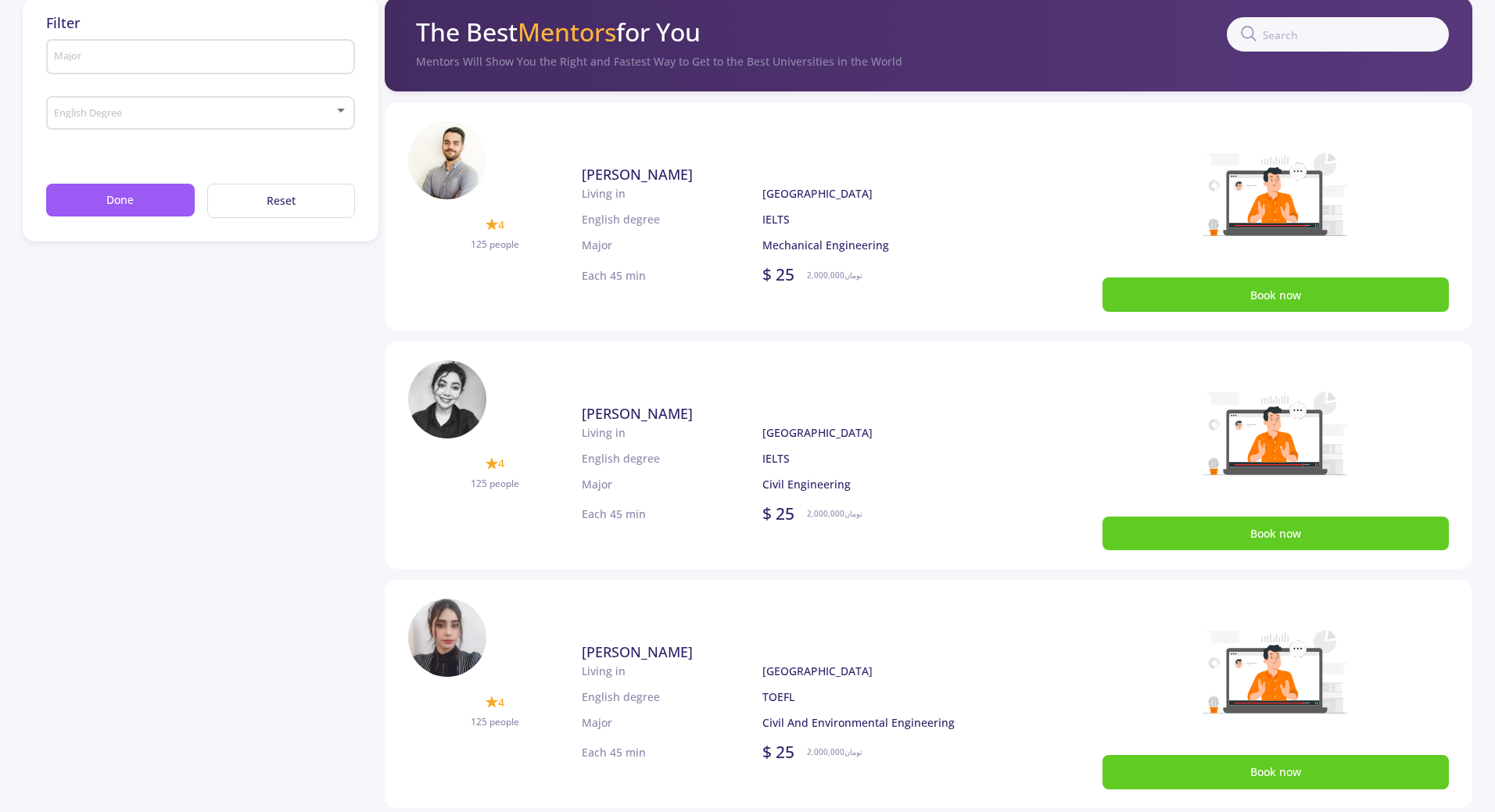
click at [461, 154] on img at bounding box center [447, 161] width 78 height 78
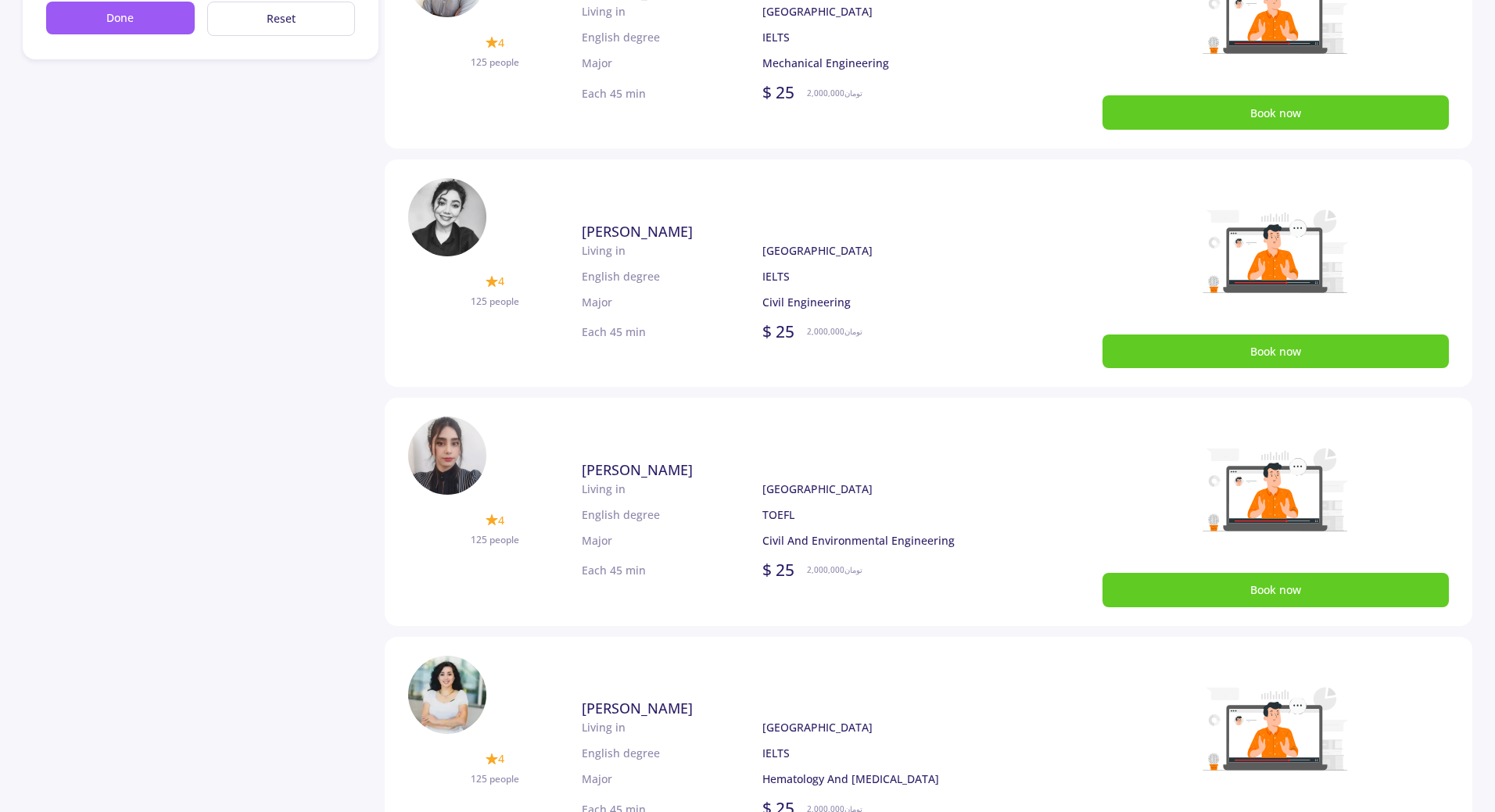
scroll to position [234, 0]
